Goal: Information Seeking & Learning: Learn about a topic

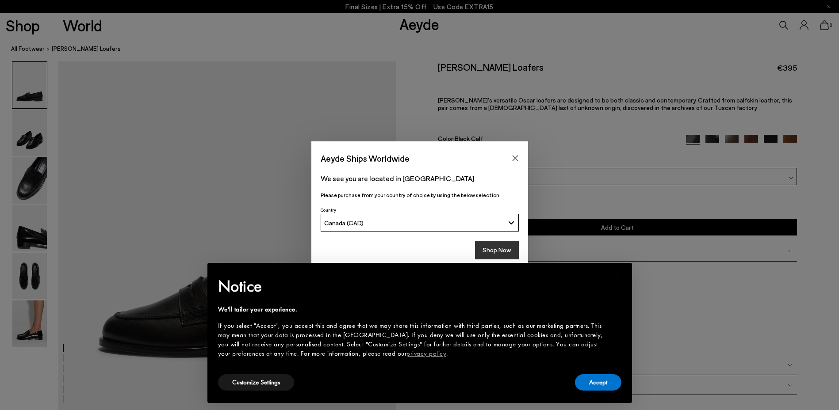
click at [485, 249] on button "Shop Now" at bounding box center [497, 250] width 44 height 19
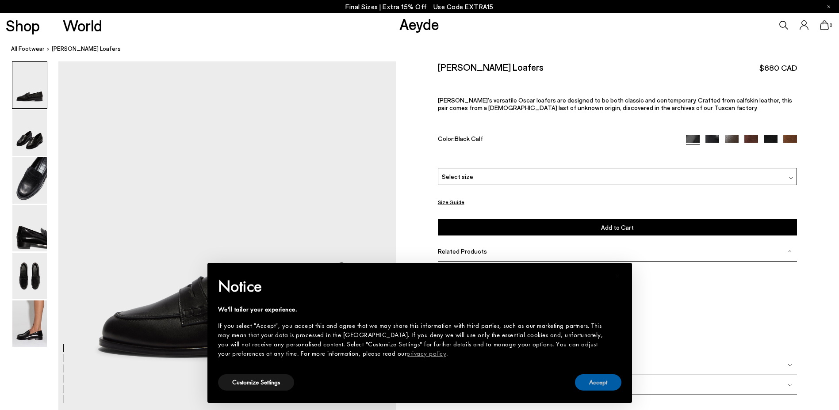
click at [591, 386] on button "Accept" at bounding box center [598, 383] width 46 height 16
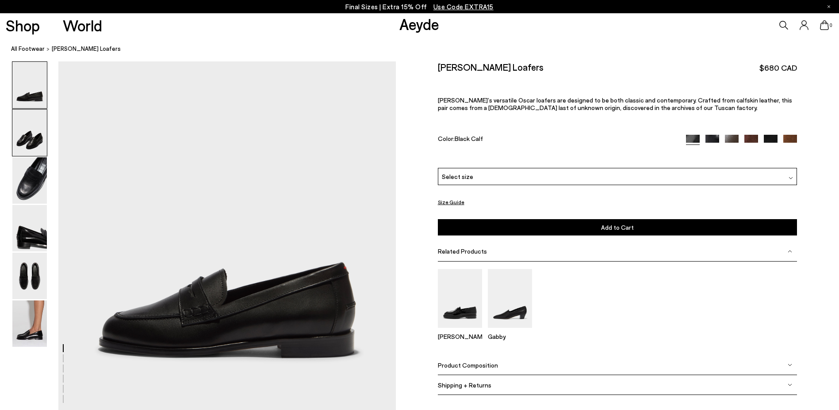
click at [34, 144] on img at bounding box center [29, 133] width 34 height 46
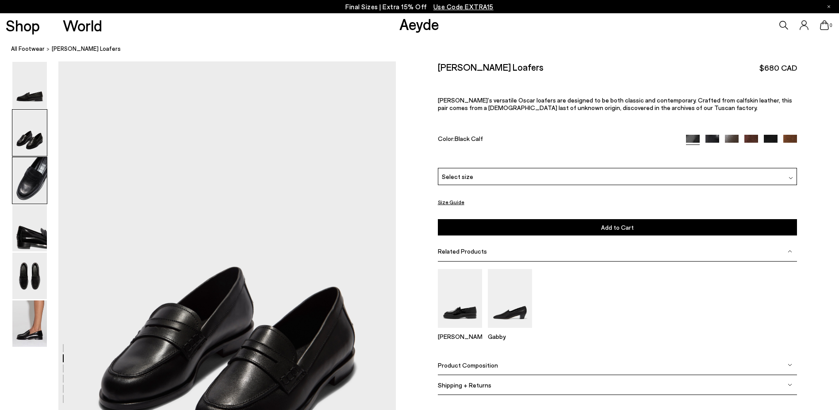
click at [23, 177] on img at bounding box center [29, 180] width 34 height 46
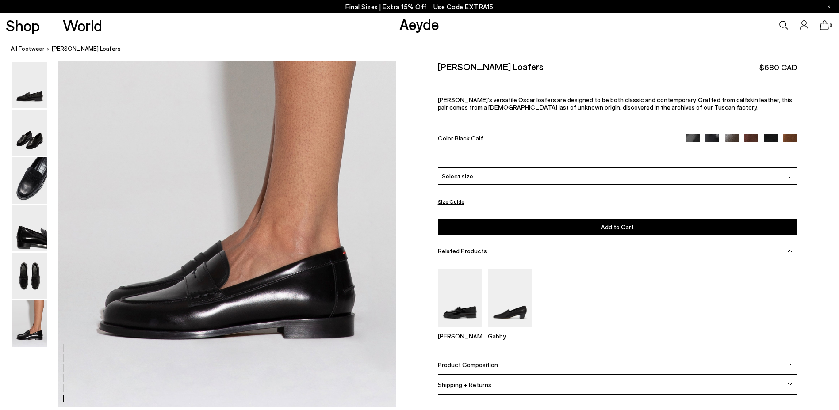
scroll to position [2173, 0]
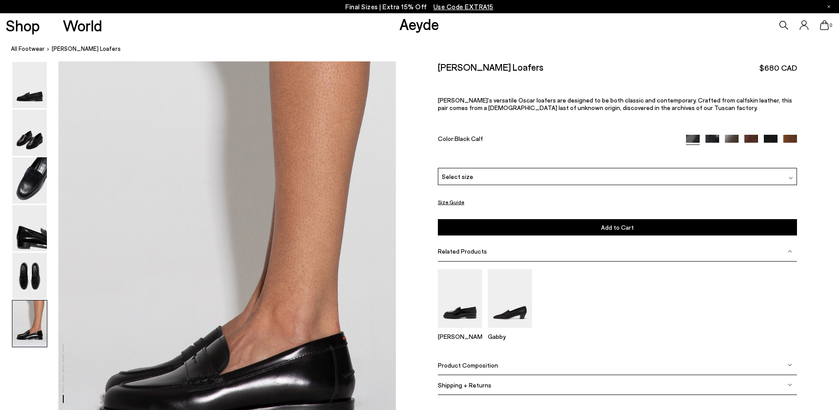
click at [715, 138] on img at bounding box center [712, 142] width 14 height 14
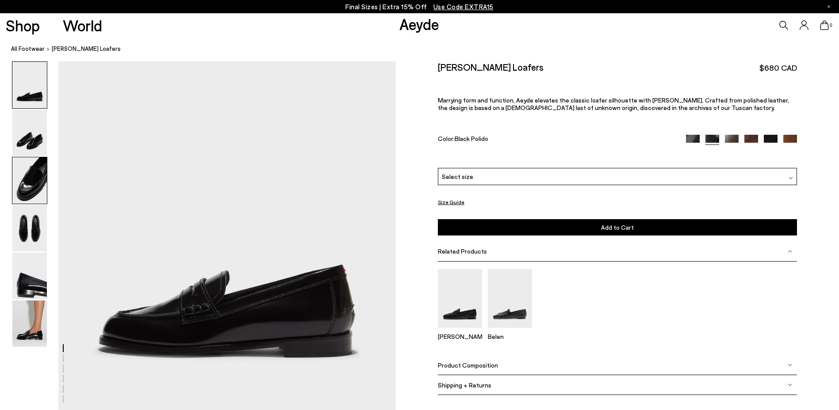
click at [36, 180] on img at bounding box center [29, 180] width 34 height 46
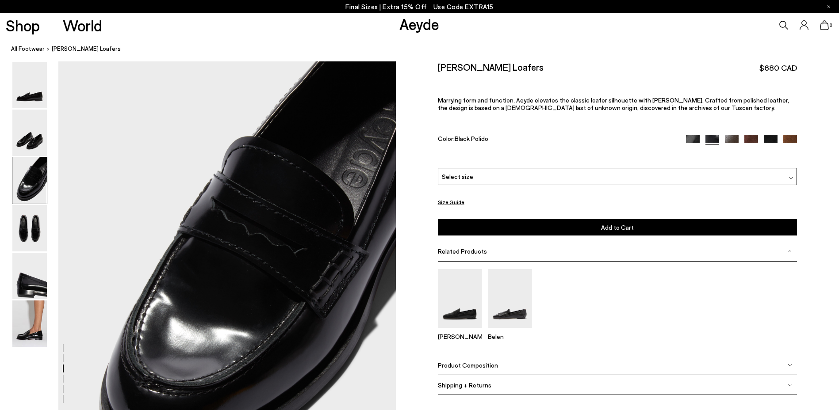
scroll to position [891, 0]
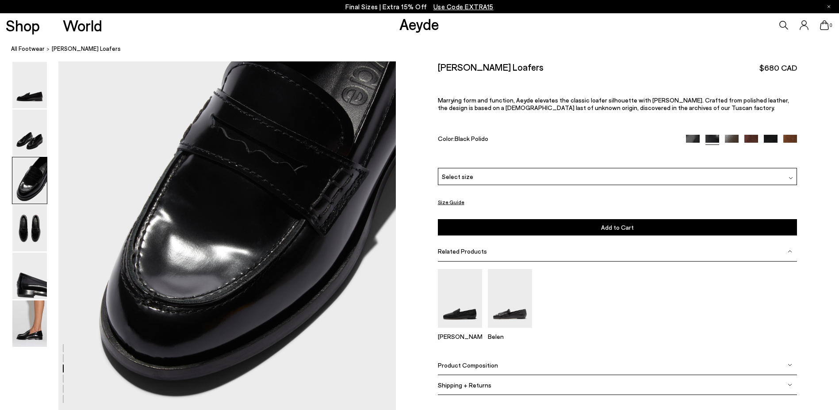
click at [732, 140] on img at bounding box center [732, 142] width 14 height 14
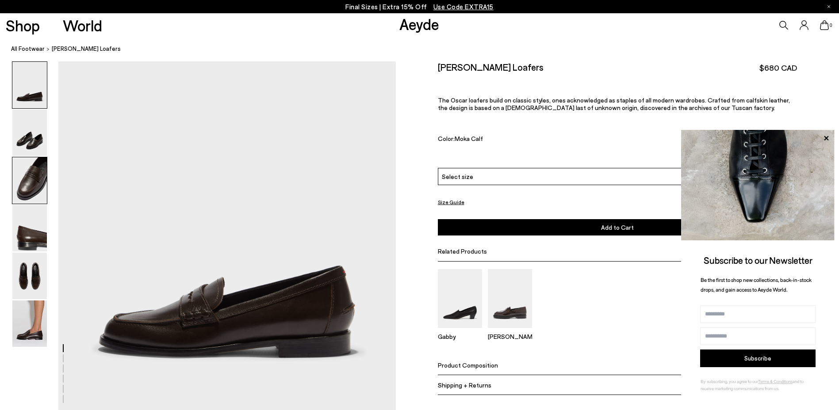
click at [34, 185] on img at bounding box center [29, 180] width 34 height 46
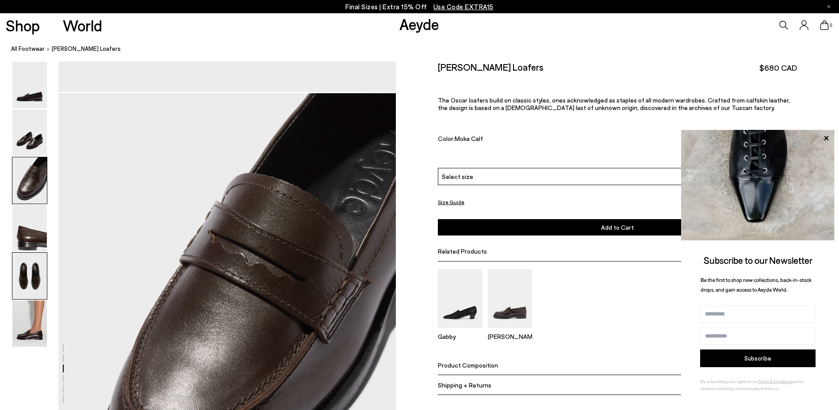
scroll to position [802, 0]
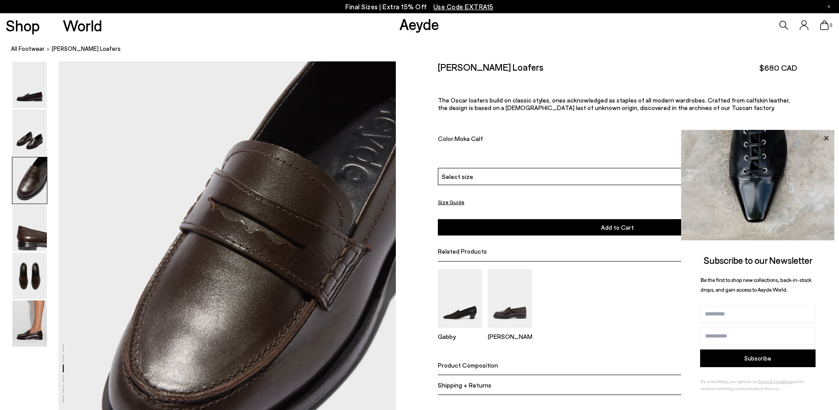
click at [827, 138] on icon at bounding box center [826, 138] width 4 height 4
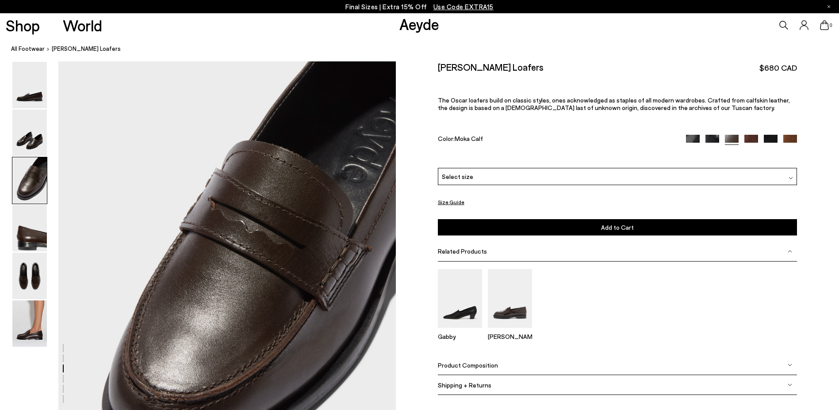
click at [750, 138] on img at bounding box center [751, 142] width 14 height 14
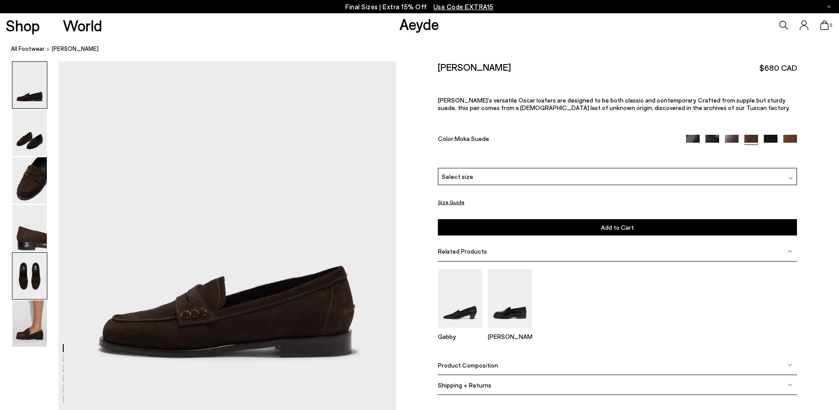
click at [36, 279] on img at bounding box center [29, 276] width 34 height 46
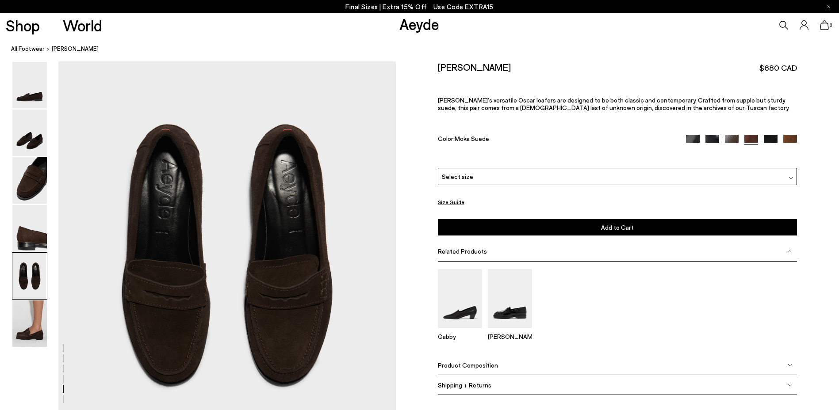
scroll to position [1793, 0]
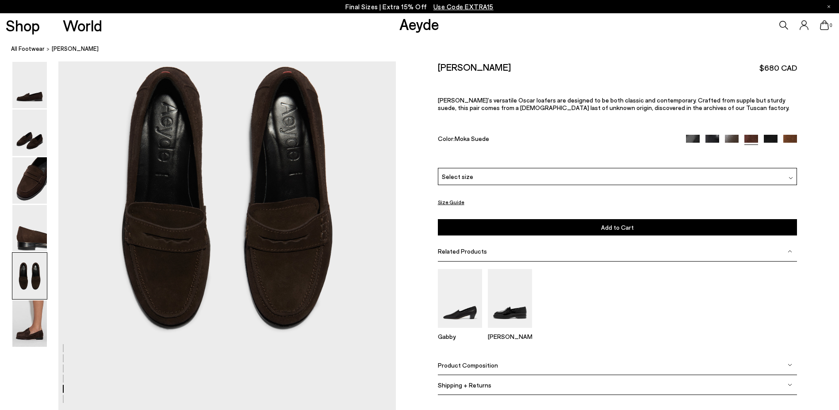
click at [772, 141] on img at bounding box center [771, 142] width 14 height 14
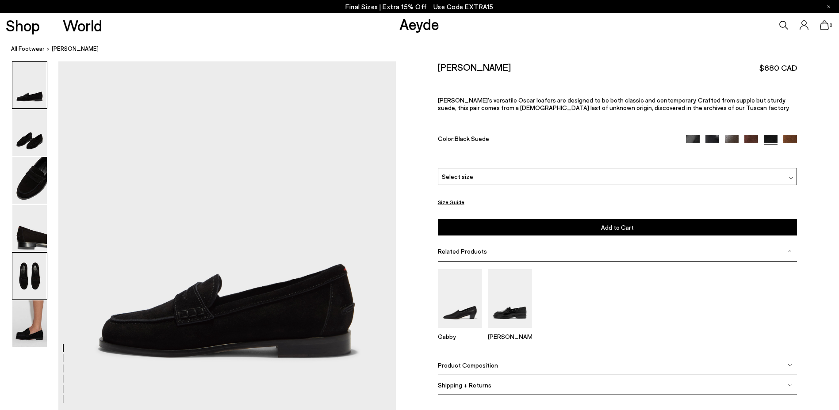
click at [23, 276] on img at bounding box center [29, 276] width 34 height 46
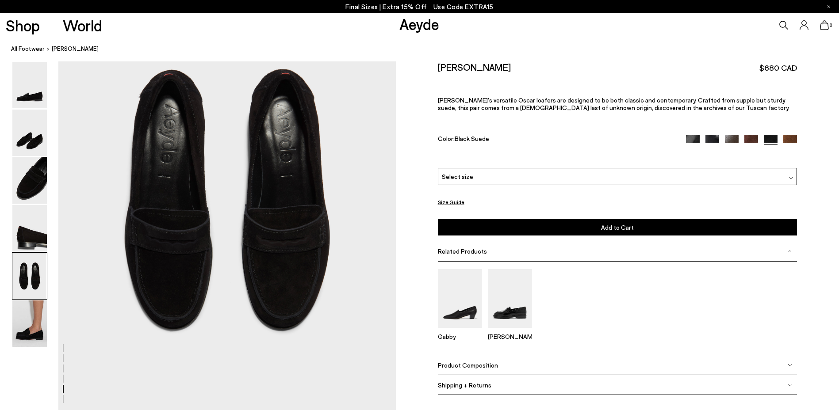
scroll to position [1793, 0]
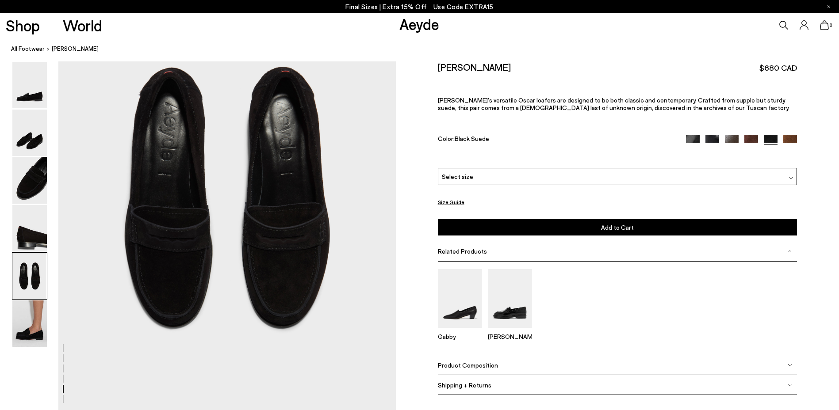
click at [501, 176] on div "Select size" at bounding box center [617, 176] width 359 height 17
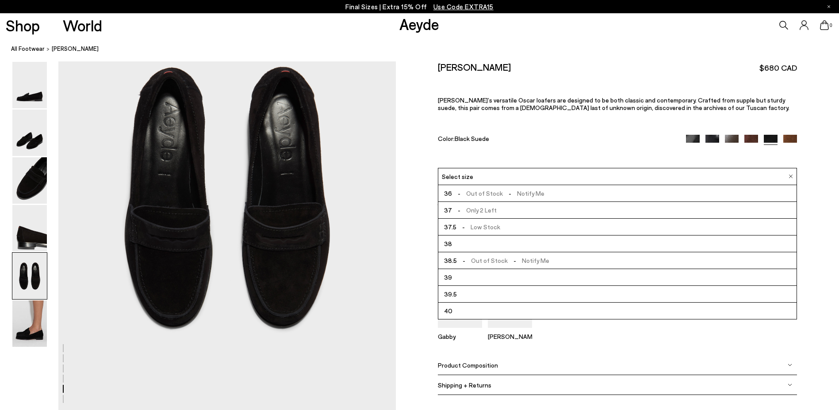
click at [489, 195] on span "- Out of Stock - Notify Me" at bounding box center [498, 193] width 92 height 11
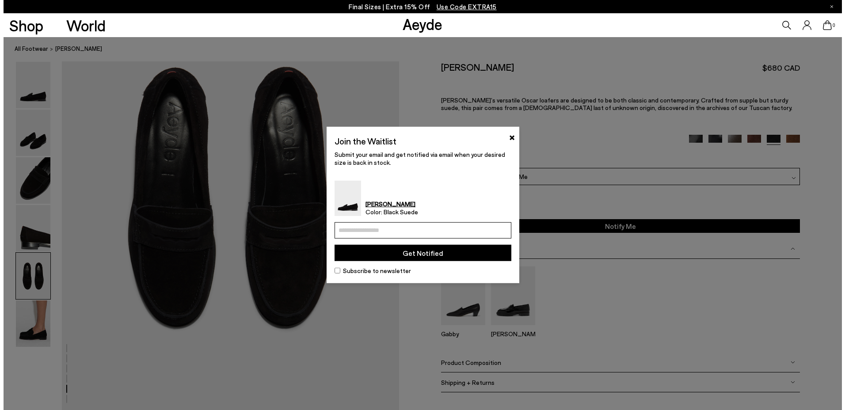
scroll to position [1805, 0]
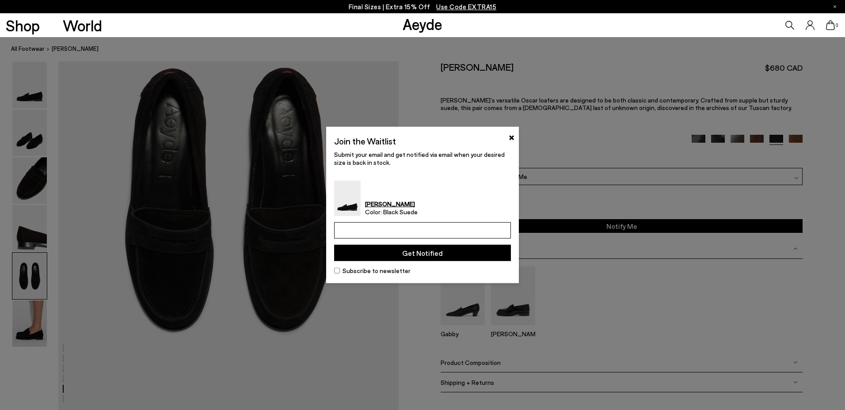
click at [414, 228] on input "email" at bounding box center [422, 230] width 177 height 16
type input "**********"
click at [410, 252] on button "Get Notified" at bounding box center [422, 253] width 177 height 16
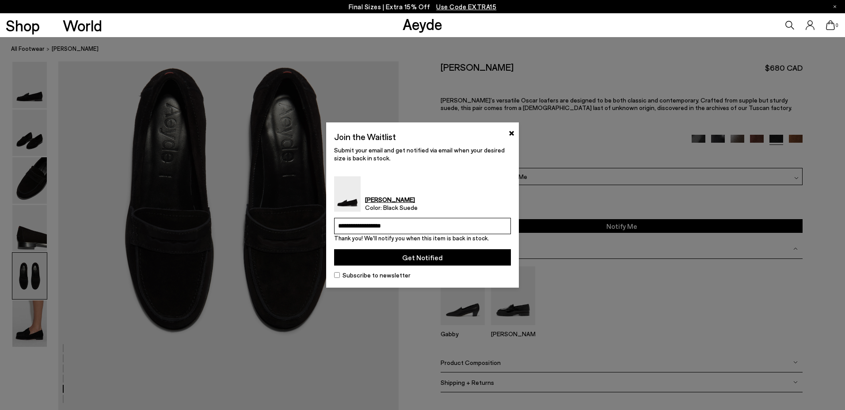
click at [510, 129] on button "×" at bounding box center [512, 132] width 6 height 11
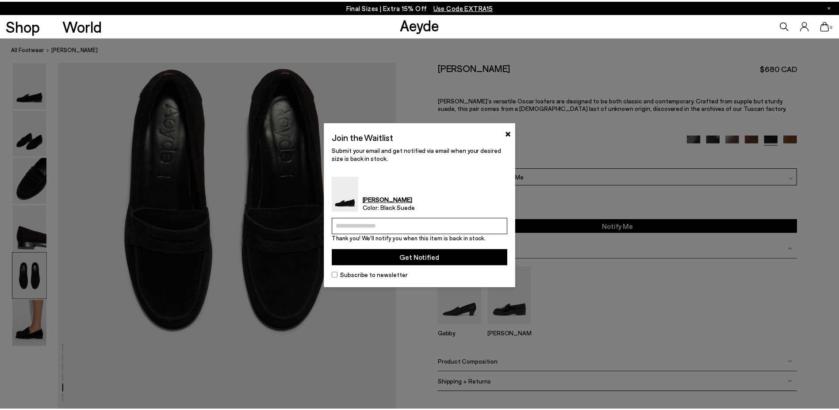
scroll to position [1793, 0]
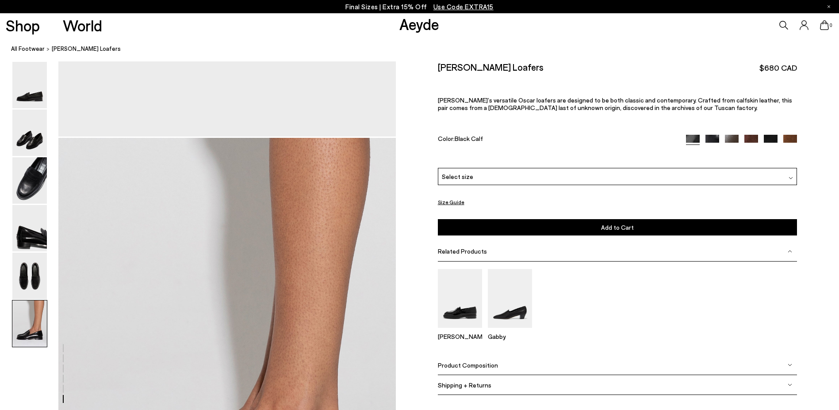
scroll to position [2173, 0]
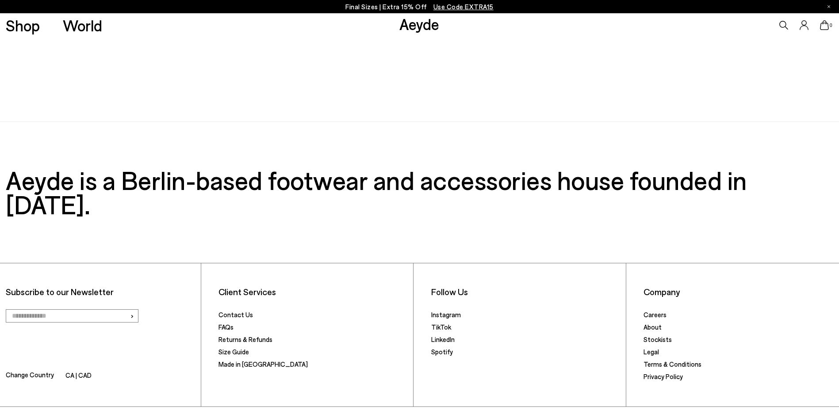
scroll to position [2409, 0]
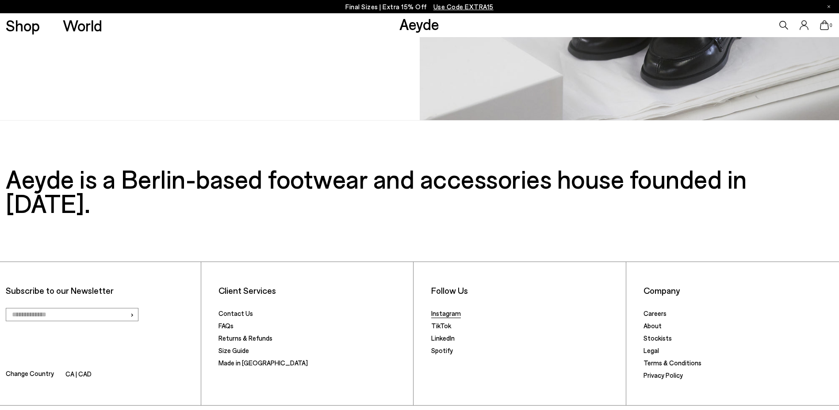
click at [451, 310] on link "Instagram" at bounding box center [446, 314] width 30 height 8
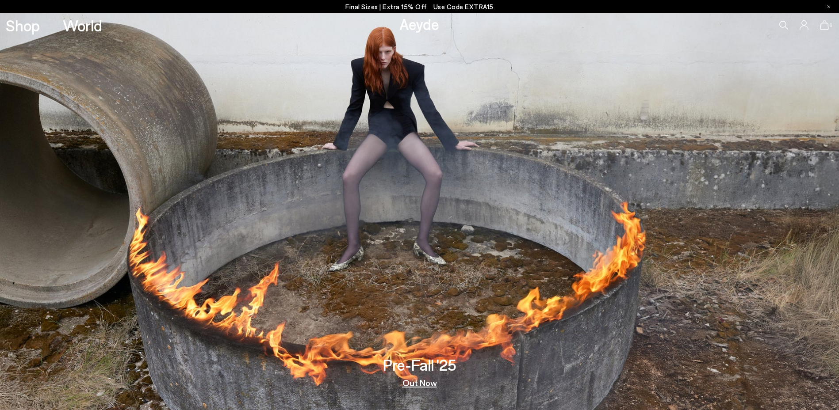
click at [409, 383] on link "Out Now" at bounding box center [419, 383] width 34 height 9
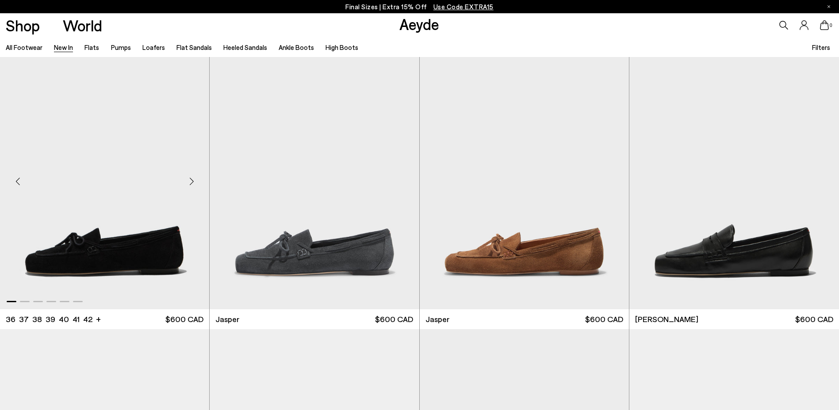
scroll to position [310, 0]
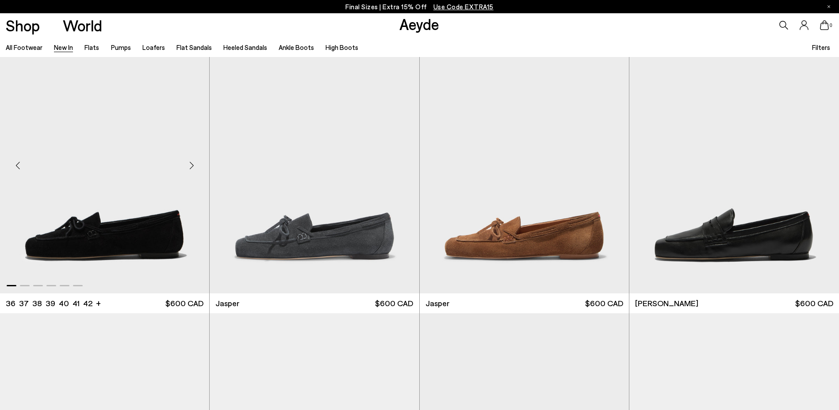
click at [190, 164] on div "Next slide" at bounding box center [191, 165] width 27 height 27
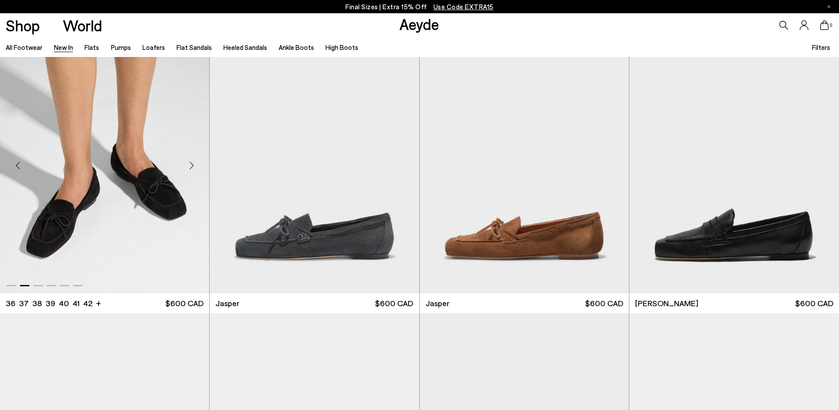
click at [190, 164] on div "Next slide" at bounding box center [191, 165] width 27 height 27
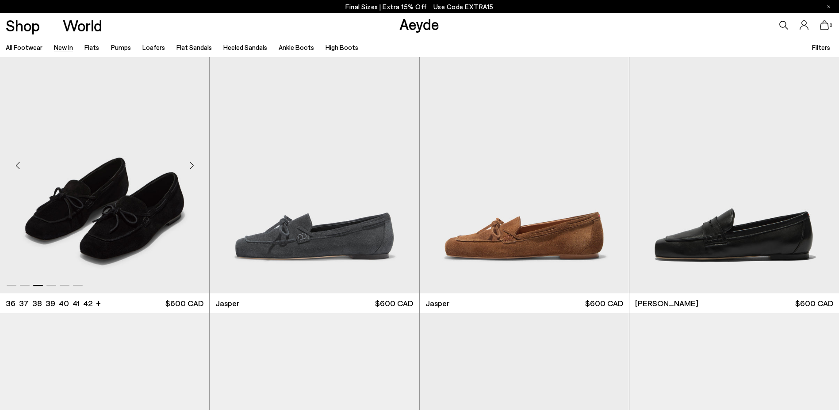
click at [190, 165] on div "Next slide" at bounding box center [191, 165] width 27 height 27
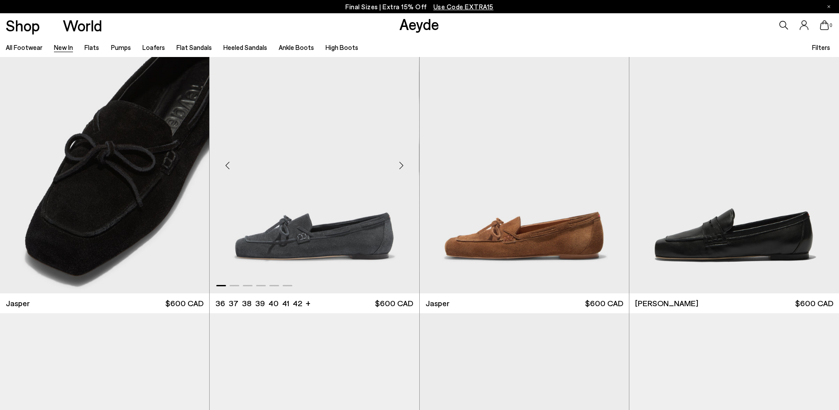
click at [401, 165] on div "Next slide" at bounding box center [401, 165] width 27 height 27
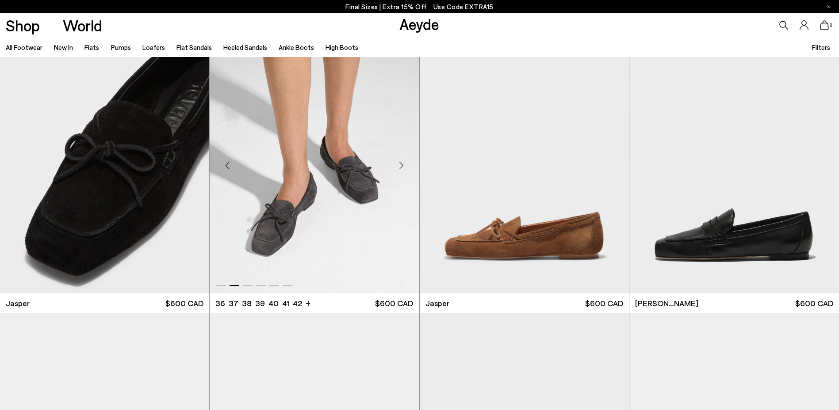
click at [401, 165] on div "Next slide" at bounding box center [401, 165] width 27 height 27
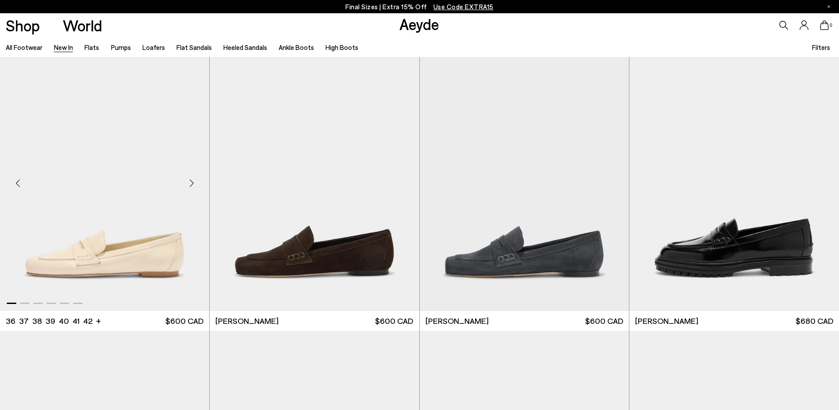
scroll to position [575, 0]
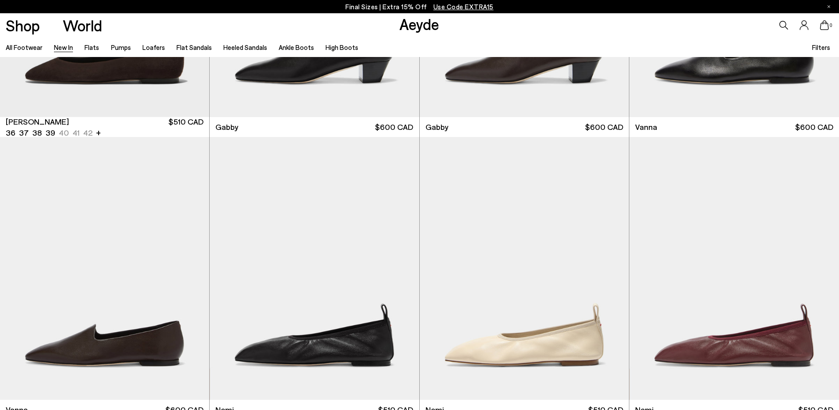
scroll to position [1636, 0]
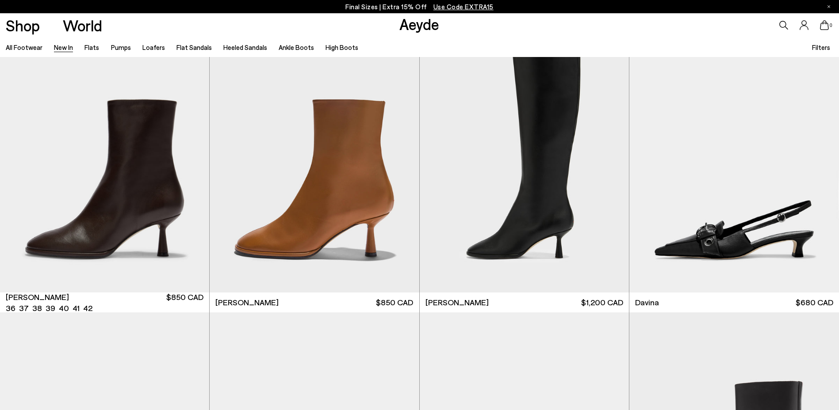
scroll to position [3140, 0]
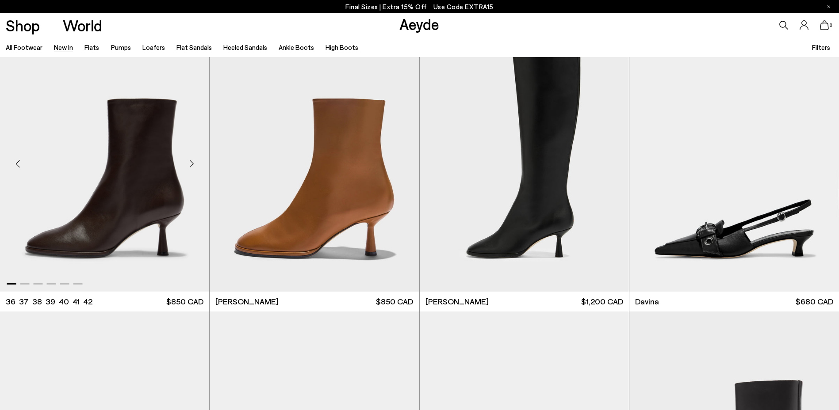
click at [191, 162] on div "Next slide" at bounding box center [191, 164] width 27 height 27
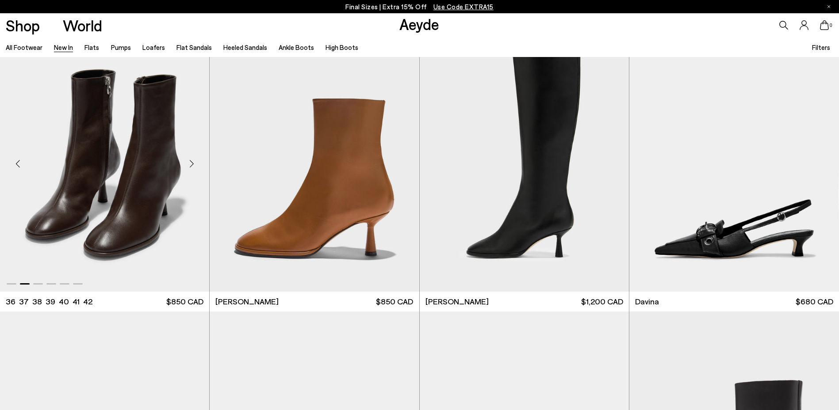
click at [192, 162] on div "Next slide" at bounding box center [191, 164] width 27 height 27
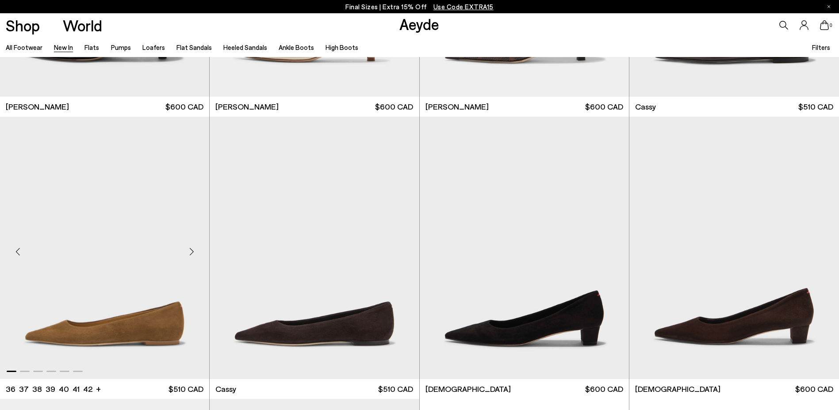
scroll to position [4643, 0]
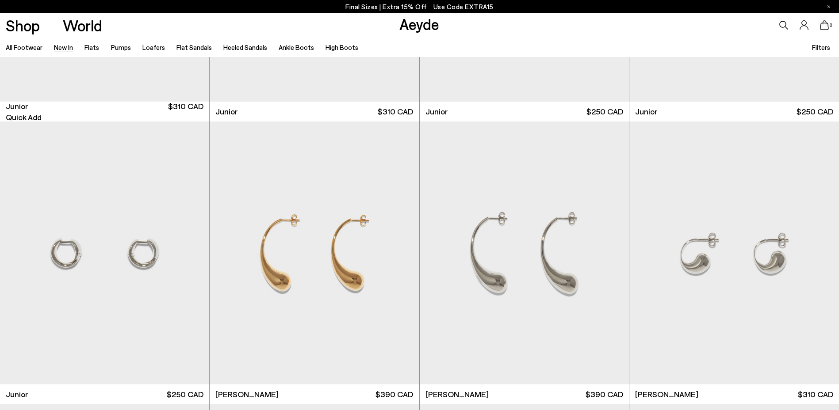
scroll to position [7296, 0]
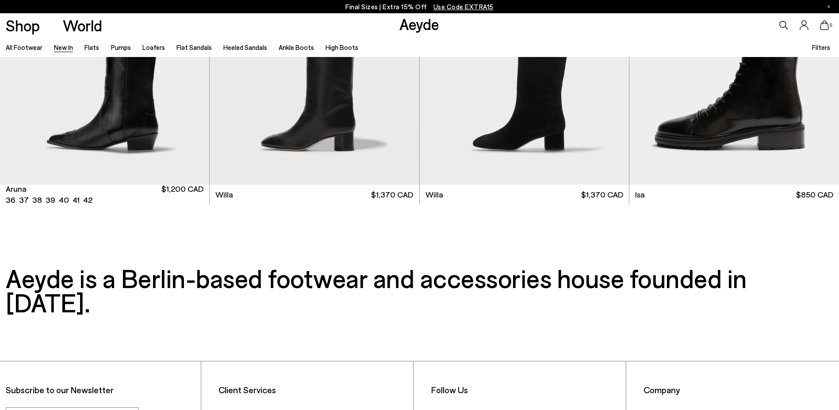
scroll to position [9551, 0]
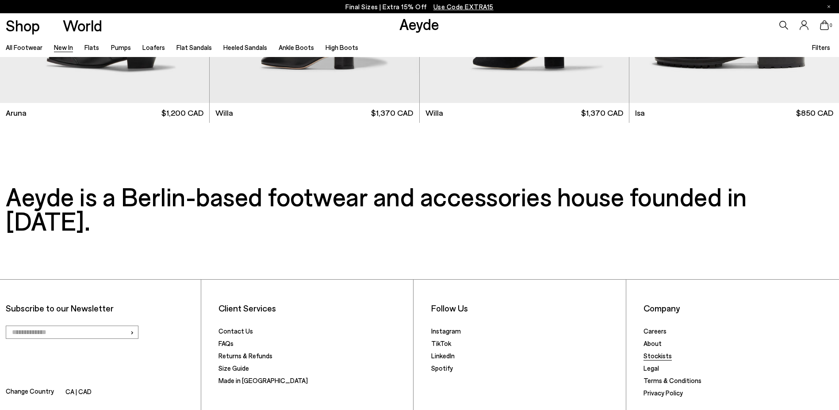
click at [663, 352] on link "Stockists" at bounding box center [657, 356] width 28 height 8
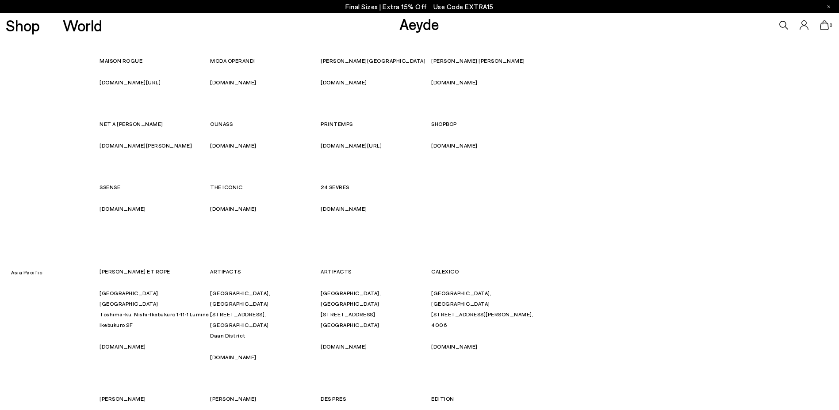
scroll to position [221, 0]
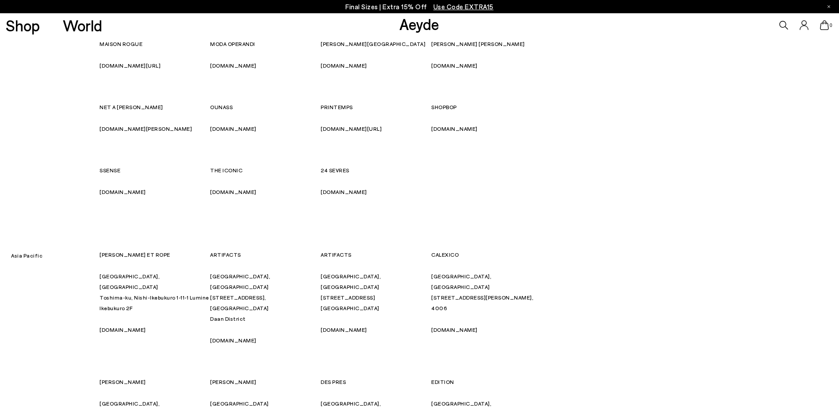
click at [330, 191] on link "[DOMAIN_NAME]" at bounding box center [344, 192] width 46 height 6
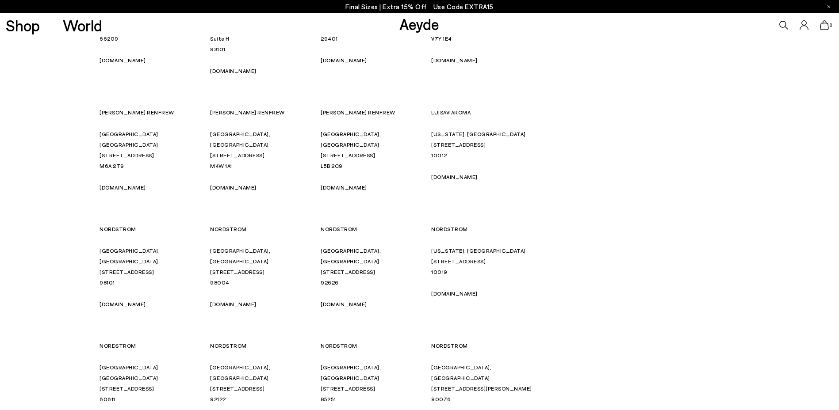
scroll to position [4952, 0]
